Goal: Use online tool/utility: Utilize a website feature to perform a specific function

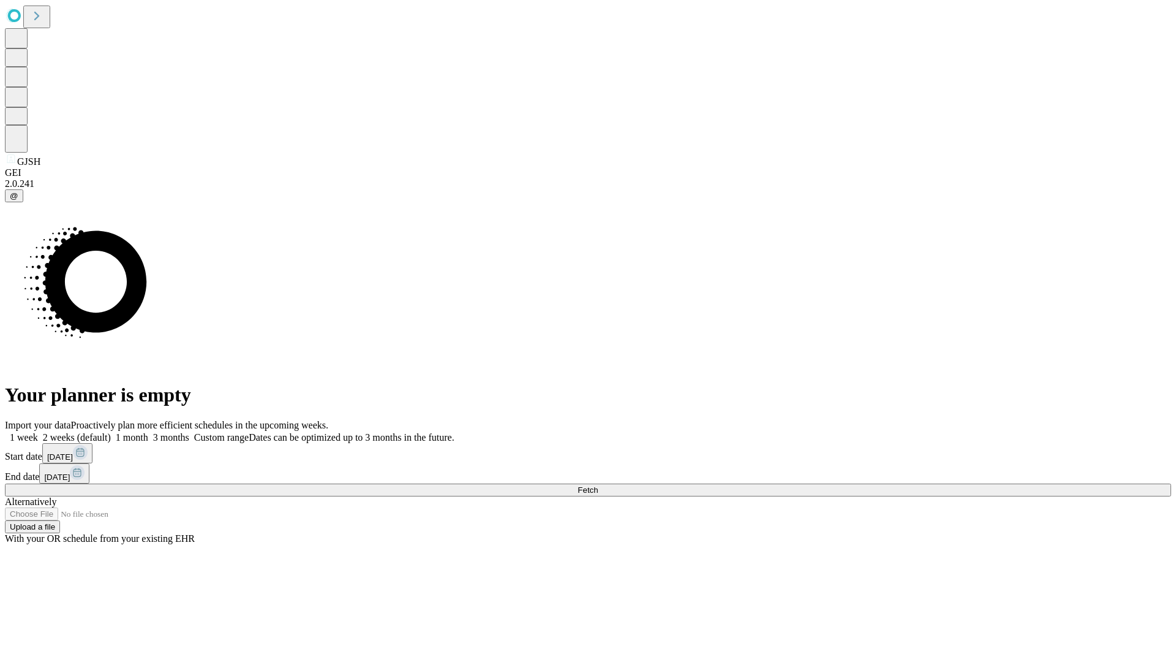
click at [598, 485] on span "Fetch" at bounding box center [588, 489] width 20 height 9
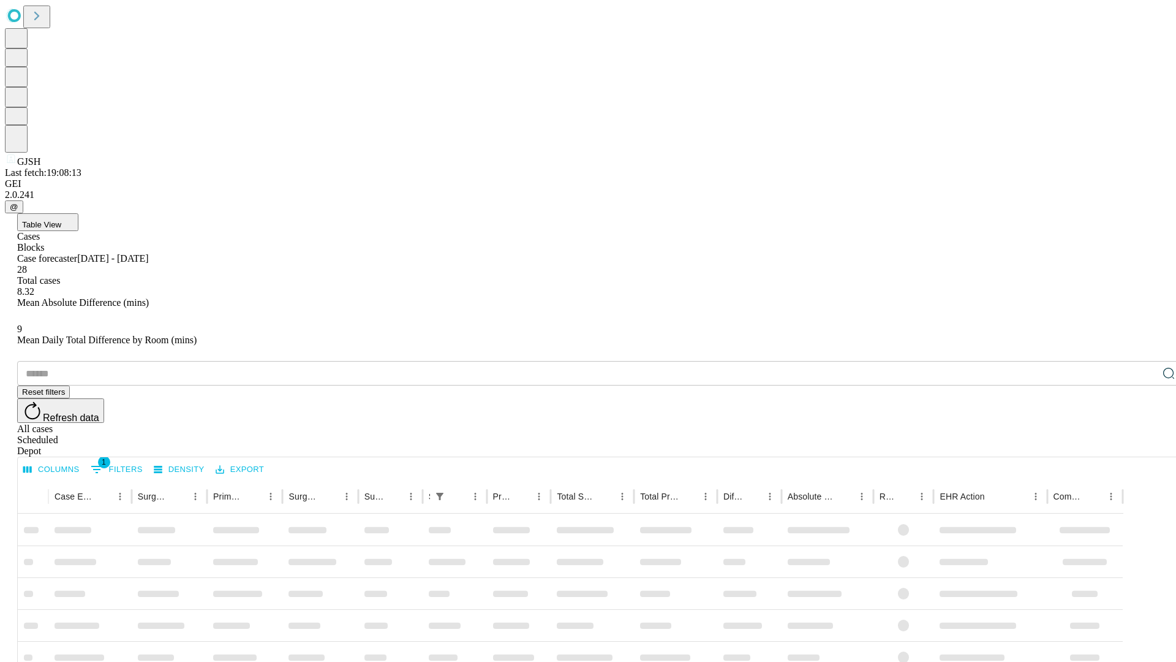
click at [61, 220] on span "Table View" at bounding box center [41, 224] width 39 height 9
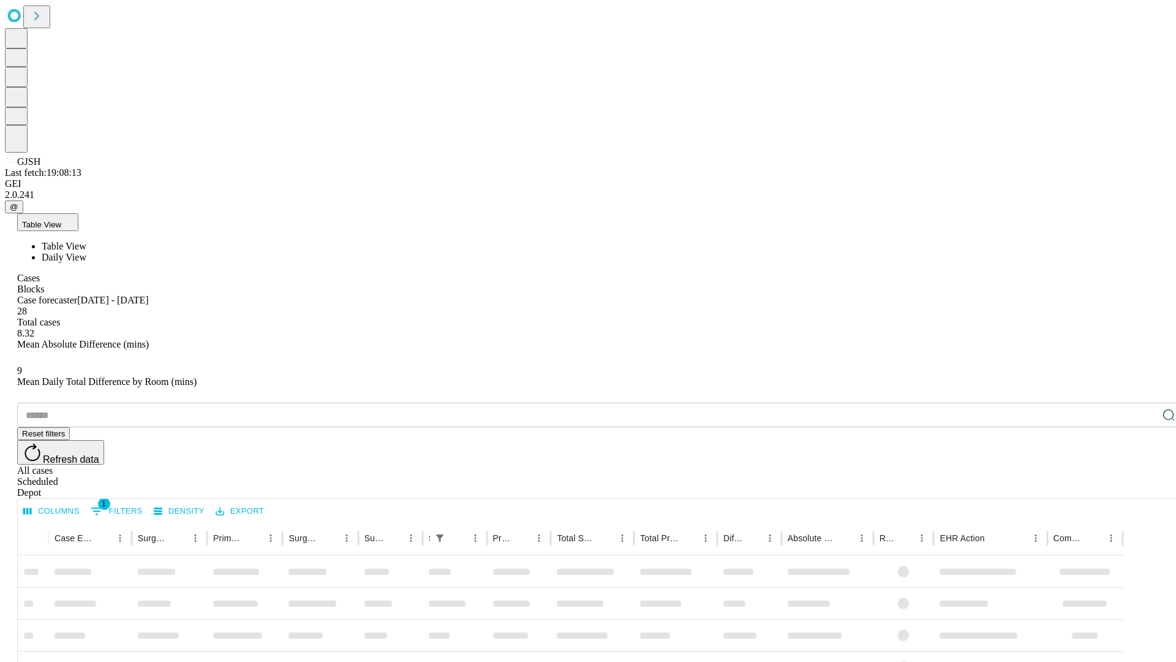
click at [86, 252] on span "Daily View" at bounding box center [64, 257] width 45 height 10
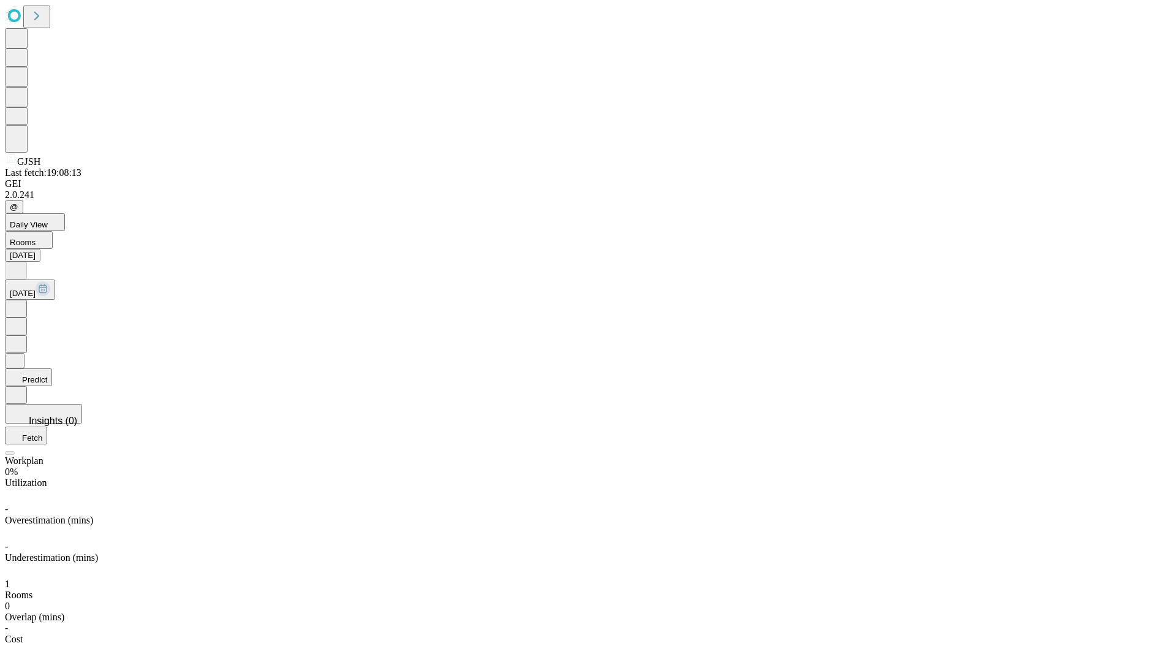
click at [52, 368] on button "Predict" at bounding box center [28, 377] width 47 height 18
